Goal: Task Accomplishment & Management: Manage account settings

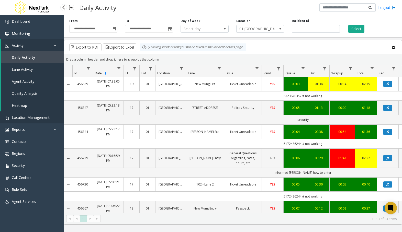
click at [32, 116] on span "Location Management" at bounding box center [31, 117] width 38 height 5
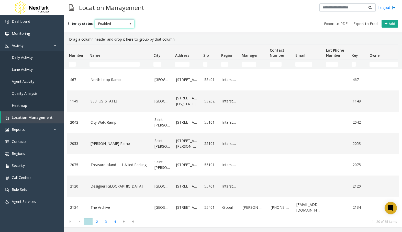
click at [120, 23] on span "Enabled" at bounding box center [110, 24] width 31 height 8
click at [108, 34] on li "All" at bounding box center [112, 32] width 38 height 7
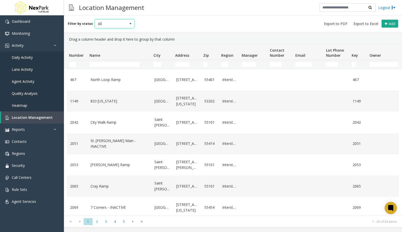
click at [105, 62] on td "Name Filter" at bounding box center [119, 64] width 64 height 9
click at [105, 65] on input "Name Filter" at bounding box center [114, 64] width 50 height 5
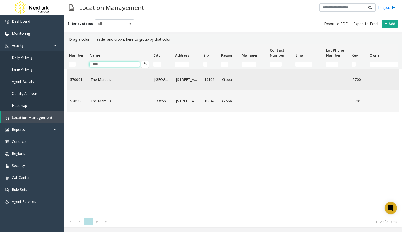
type input "****"
click at [108, 78] on link "The Marquis" at bounding box center [119, 80] width 58 height 6
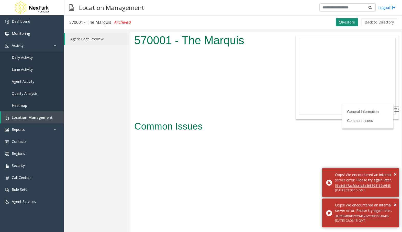
click at [352, 20] on button "Restore" at bounding box center [347, 22] width 22 height 8
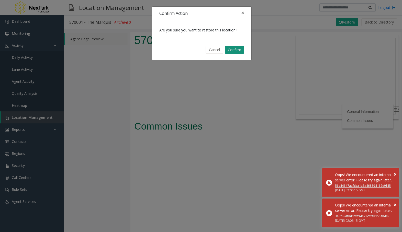
click at [233, 50] on button "Confirm" at bounding box center [234, 50] width 19 height 8
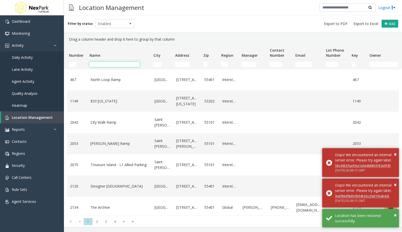
click at [124, 63] on input "Name Filter" at bounding box center [114, 64] width 50 height 5
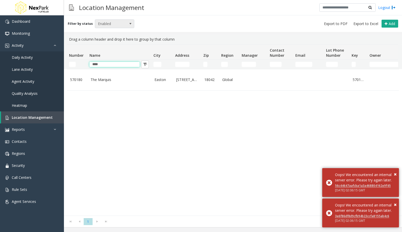
type input "****"
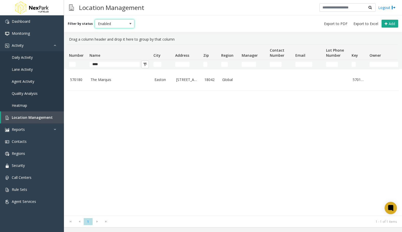
click at [117, 27] on span "Enabled" at bounding box center [110, 24] width 31 height 8
click at [114, 32] on li "All" at bounding box center [112, 32] width 38 height 7
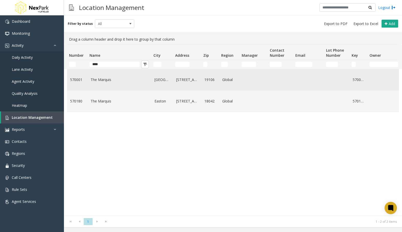
click at [115, 76] on td "The Marquis" at bounding box center [119, 79] width 64 height 21
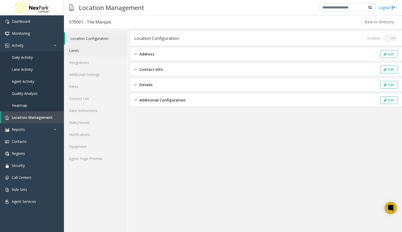
click at [105, 49] on link "Lanes" at bounding box center [96, 50] width 64 height 12
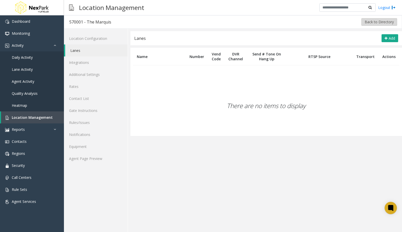
click at [365, 21] on button "Back to Directory" at bounding box center [379, 22] width 36 height 8
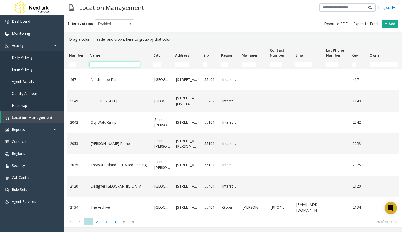
click at [127, 63] on input "Name Filter" at bounding box center [114, 64] width 50 height 5
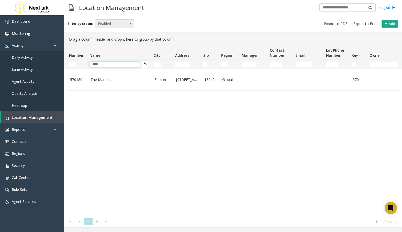
type input "****"
click at [127, 25] on span at bounding box center [130, 24] width 7 height 8
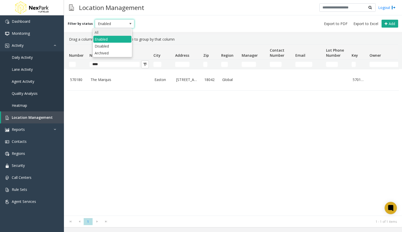
click at [120, 34] on li "All" at bounding box center [112, 32] width 38 height 7
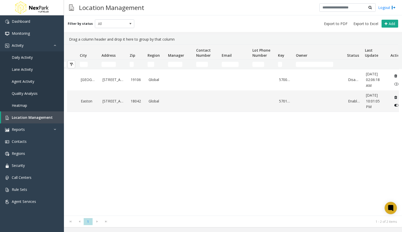
scroll to position [0, 85]
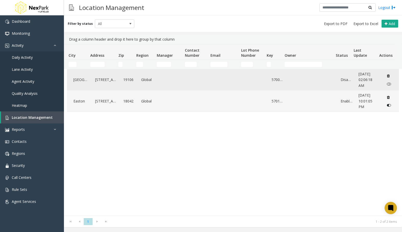
click at [387, 84] on icon "Data table" at bounding box center [389, 84] width 4 height 4
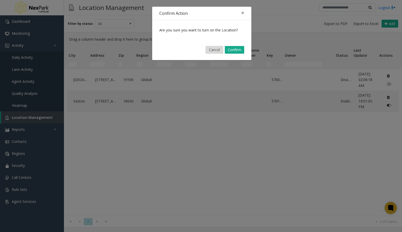
click at [212, 49] on button "Cancel" at bounding box center [215, 50] width 18 height 8
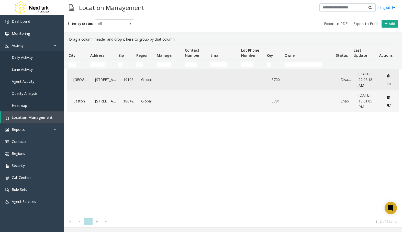
click at [362, 81] on span "[DATE] 02:06:18 AM" at bounding box center [365, 80] width 14 height 16
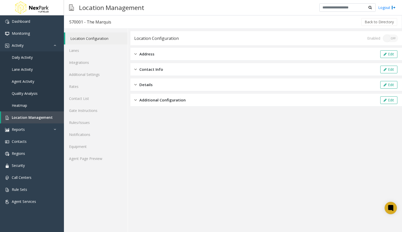
click at [387, 39] on div "Enabled ON OFF" at bounding box center [382, 39] width 31 height 8
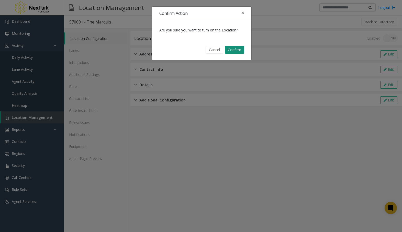
click at [234, 48] on button "Confirm" at bounding box center [234, 50] width 19 height 8
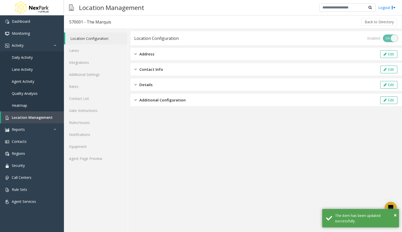
click at [390, 37] on div "Enabled ON OFF" at bounding box center [382, 39] width 31 height 8
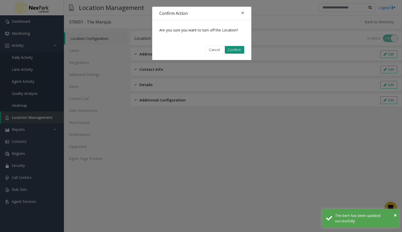
click at [235, 50] on button "Confirm" at bounding box center [234, 50] width 19 height 8
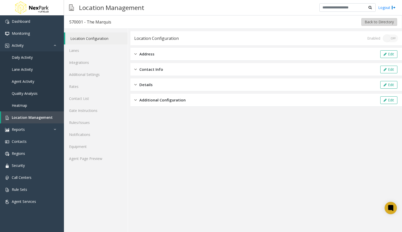
click at [388, 20] on button "Back to Directory" at bounding box center [379, 22] width 36 height 8
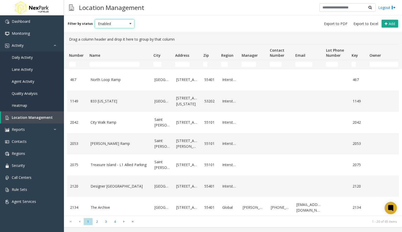
click at [105, 26] on span "Enabled" at bounding box center [110, 24] width 31 height 8
click at [104, 44] on li "Disabled" at bounding box center [112, 46] width 38 height 7
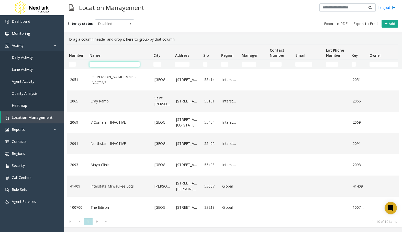
click at [111, 63] on input "Name Filter" at bounding box center [114, 64] width 50 height 5
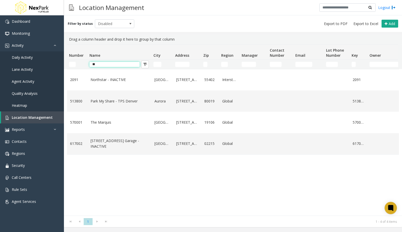
type input "*"
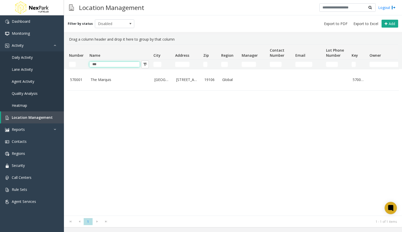
type input "***"
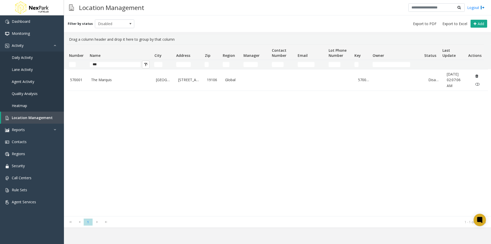
drag, startPoint x: 453, startPoint y: 77, endPoint x: 387, endPoint y: 112, distance: 75.1
click at [387, 112] on div "[GEOGRAPHIC_DATA] [STREET_ADDRESS] Disabled [DATE] 02:07:06 AM" at bounding box center [277, 142] width 421 height 147
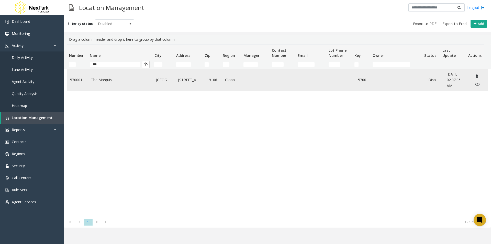
click at [402, 76] on icon "Data table" at bounding box center [476, 76] width 3 height 4
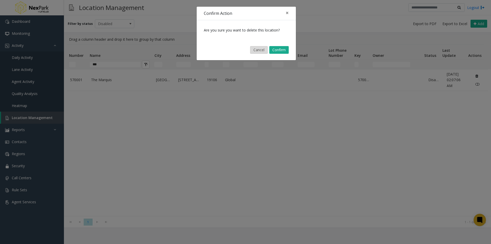
click at [259, 47] on button "Cancel" at bounding box center [259, 50] width 18 height 8
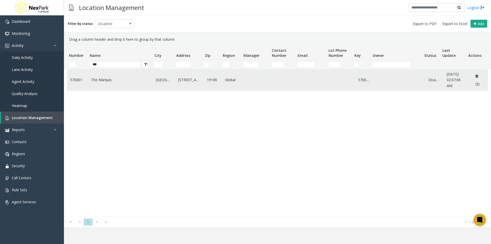
click at [88, 79] on td "The Marquis" at bounding box center [120, 79] width 65 height 21
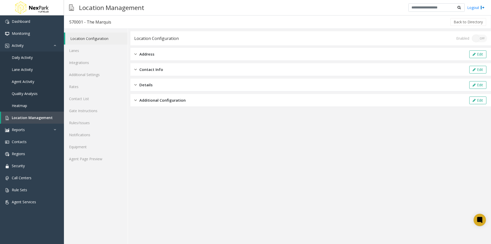
click at [134, 51] on div "Address Edit" at bounding box center [310, 54] width 360 height 13
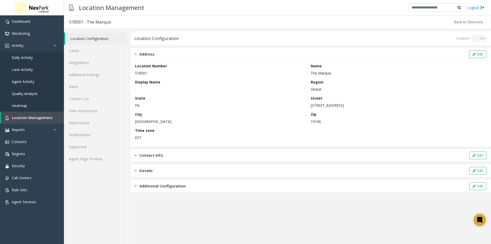
click at [134, 51] on div "Address Edit" at bounding box center [310, 54] width 360 height 13
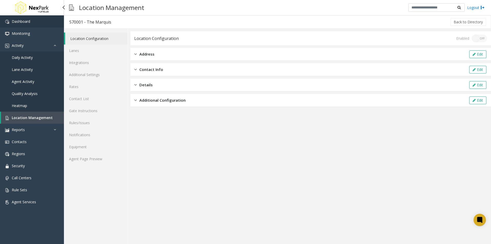
click at [27, 25] on link "Dashboard" at bounding box center [32, 21] width 64 height 12
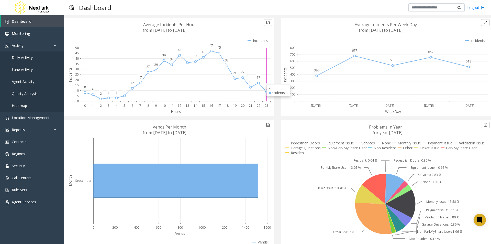
scroll to position [35, 0]
